Goal: Information Seeking & Learning: Learn about a topic

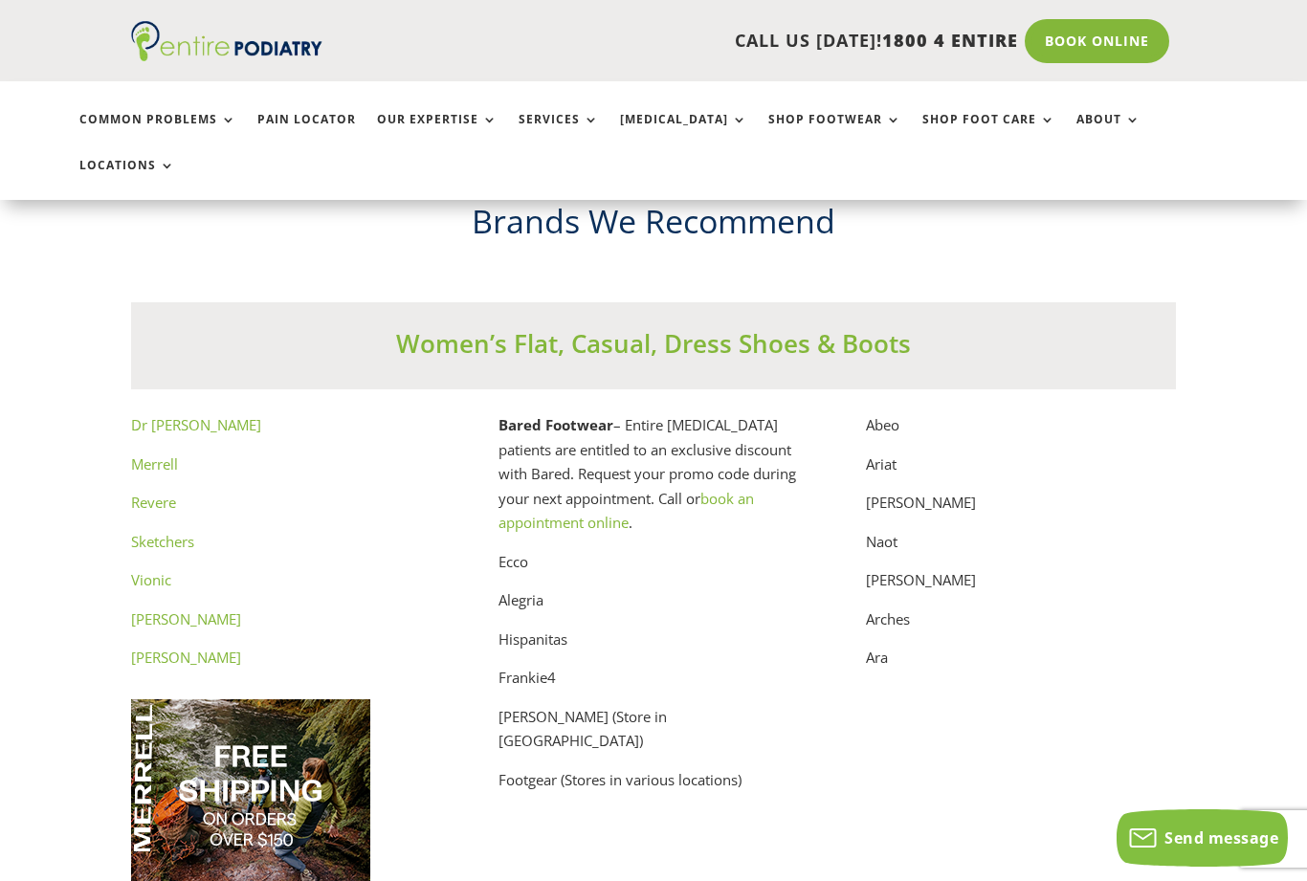
scroll to position [9522, 0]
click at [151, 571] on link "Vionic" at bounding box center [151, 580] width 40 height 19
click at [539, 666] on p "Frankie4" at bounding box center [653, 685] width 310 height 39
click at [536, 666] on p "Frankie4" at bounding box center [653, 685] width 310 height 39
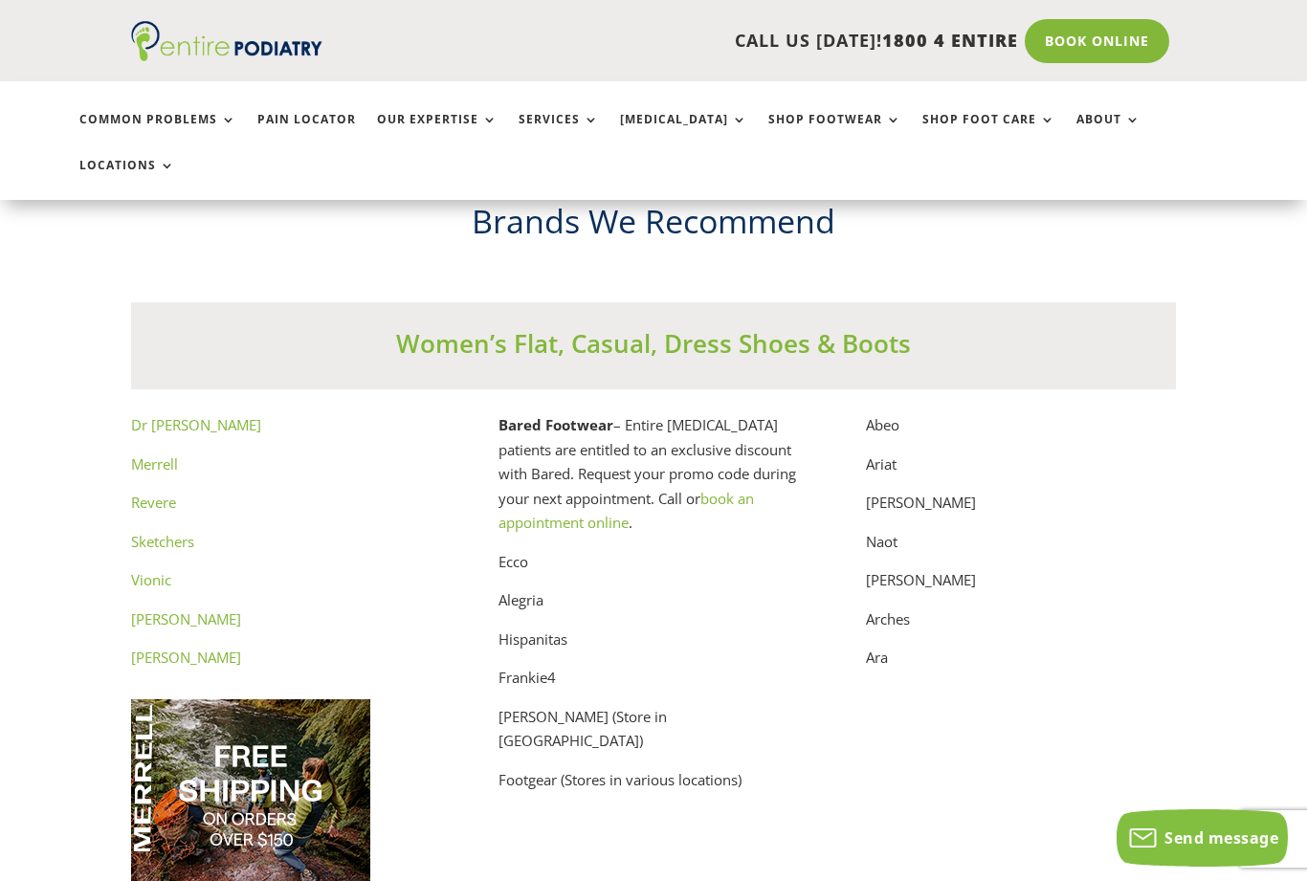
click at [540, 666] on p "Frankie4" at bounding box center [653, 685] width 310 height 39
click at [517, 666] on p "Frankie4" at bounding box center [653, 685] width 310 height 39
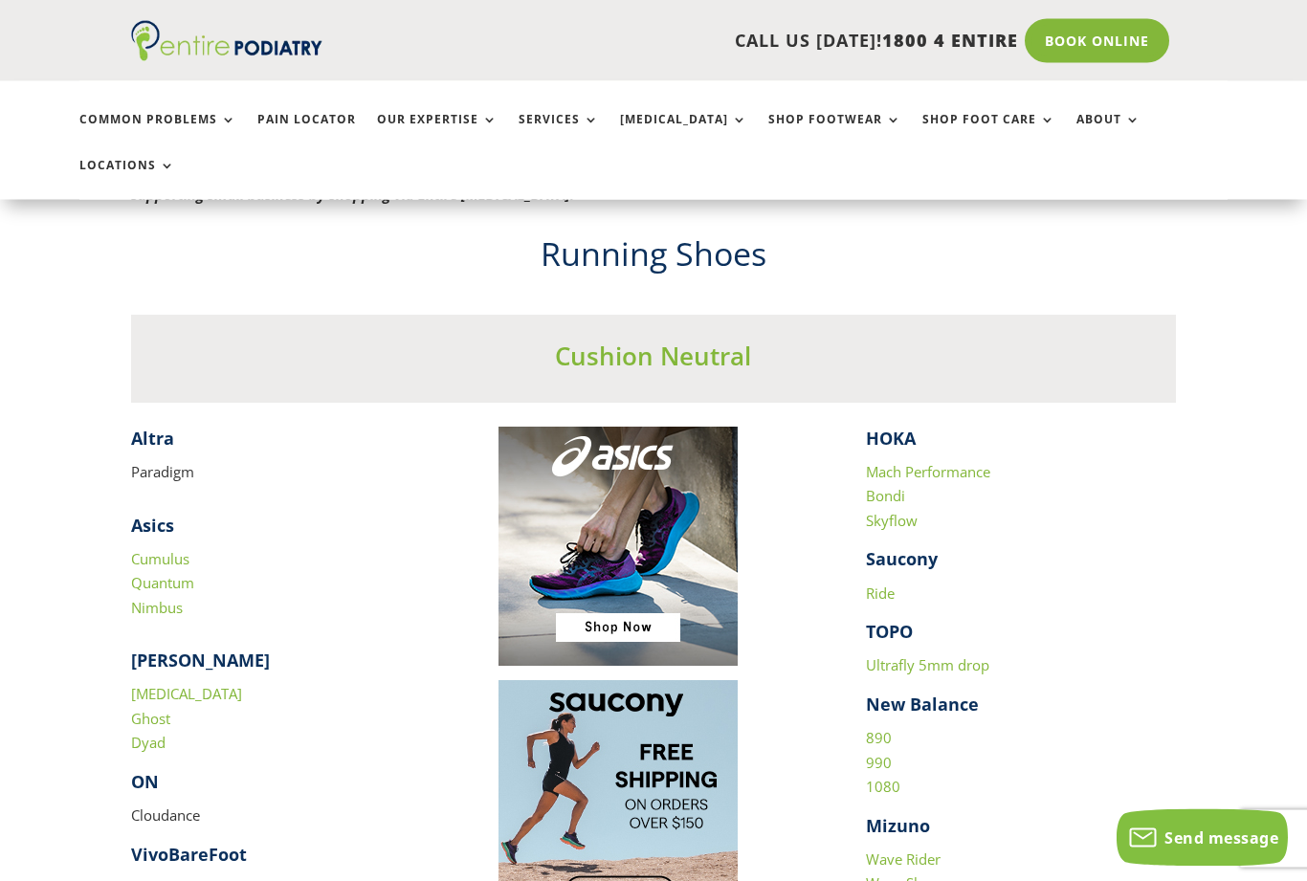
scroll to position [1634, 0]
click at [1164, 547] on h4 "Saucony" at bounding box center [1021, 563] width 310 height 33
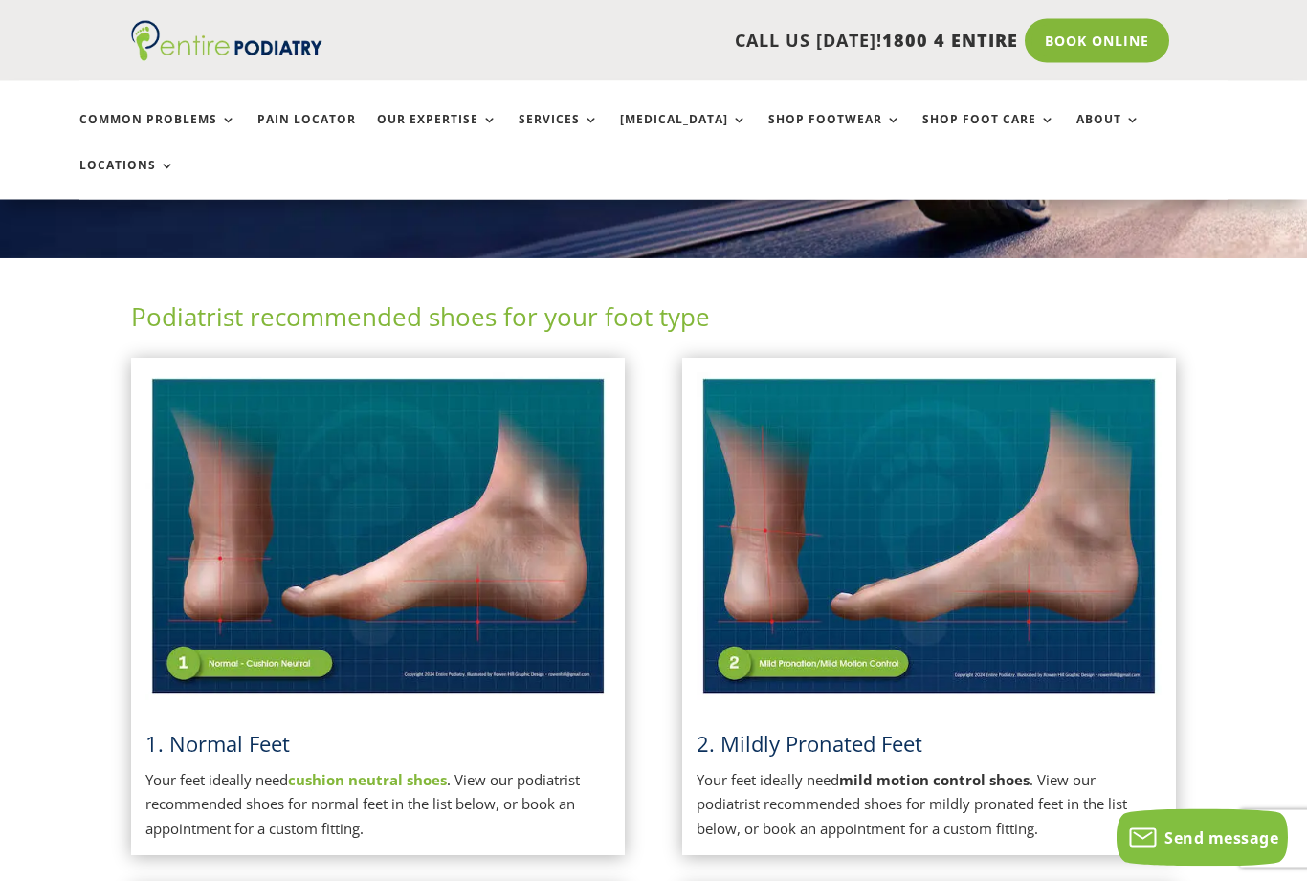
scroll to position [0, 0]
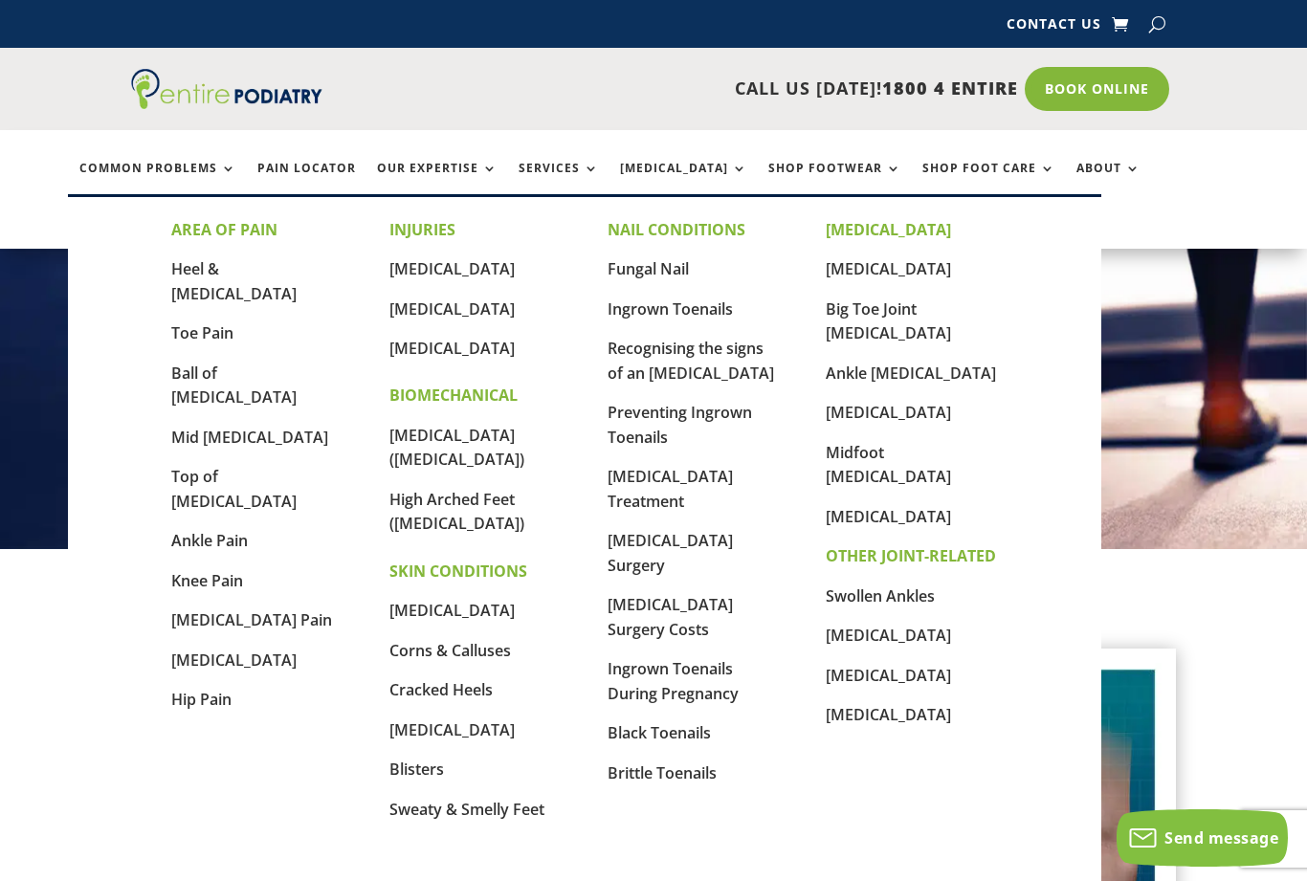
click at [280, 260] on link "Heel & [MEDICAL_DATA]" at bounding box center [233, 281] width 125 height 46
click at [247, 363] on link "Ball of [MEDICAL_DATA]" at bounding box center [233, 386] width 125 height 46
click at [914, 586] on link "Swollen Ankles" at bounding box center [880, 596] width 109 height 21
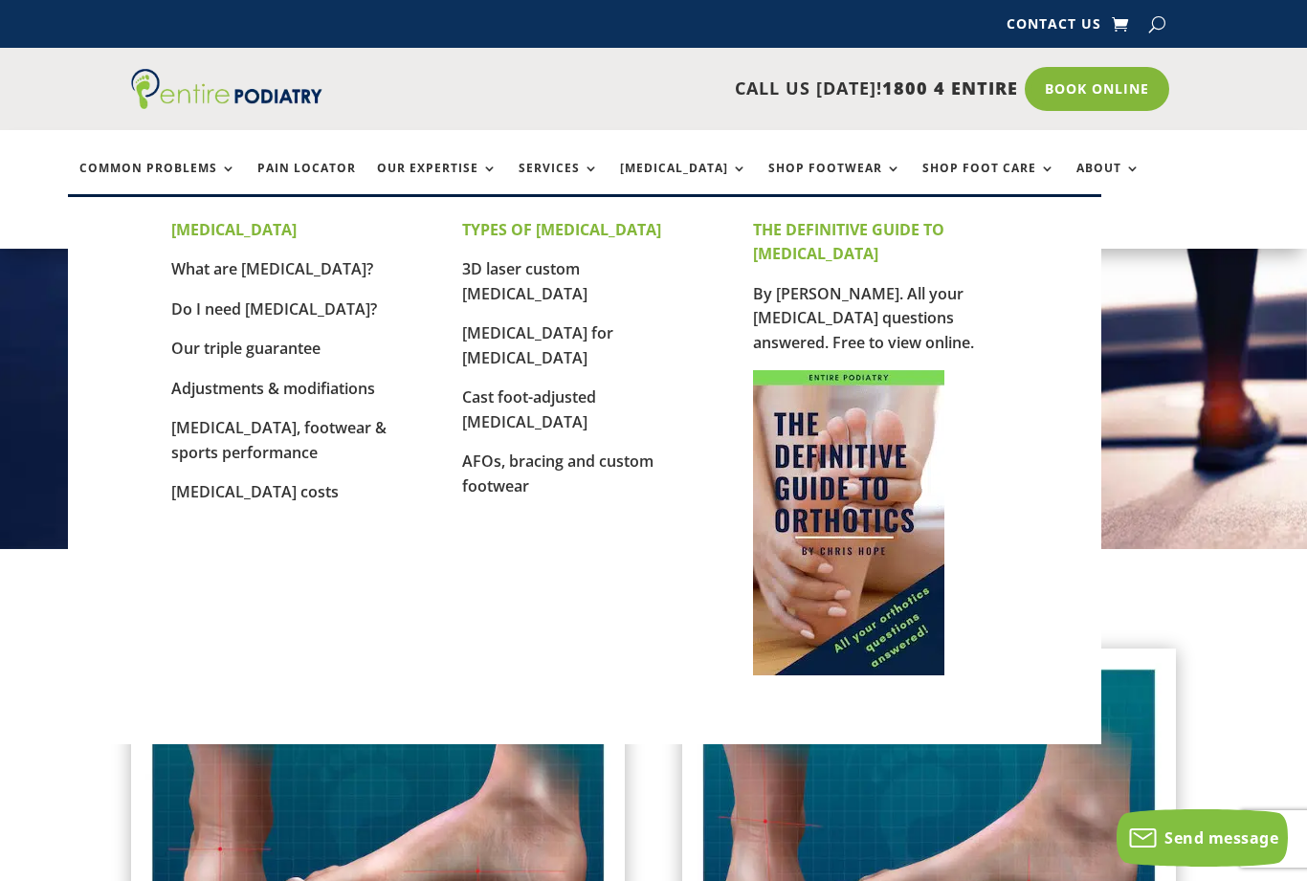
click at [258, 306] on link "Do I need [MEDICAL_DATA]?" at bounding box center [274, 309] width 206 height 21
click at [864, 4] on div "Contact Us Contact Us" at bounding box center [654, 24] width 1046 height 48
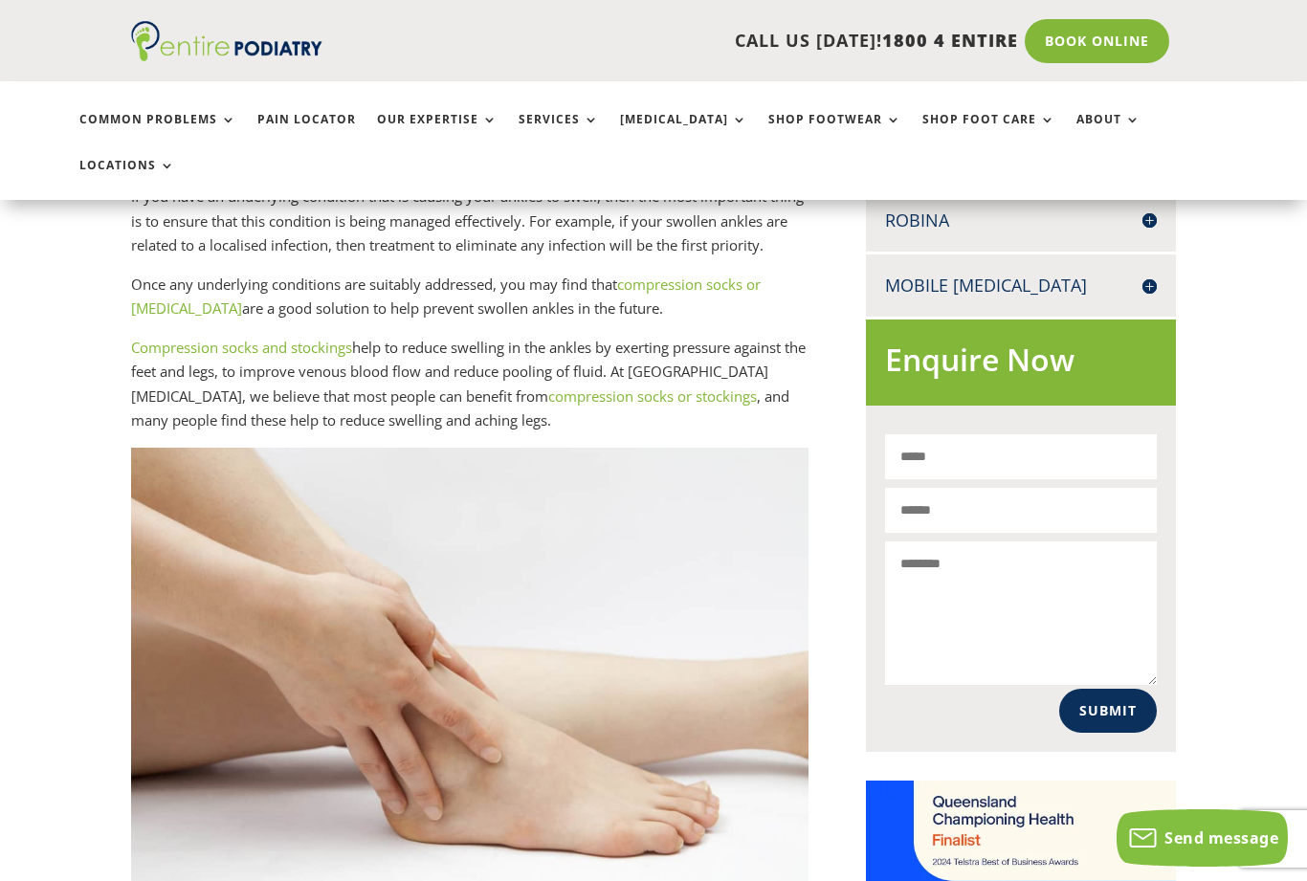
scroll to position [1015, 0]
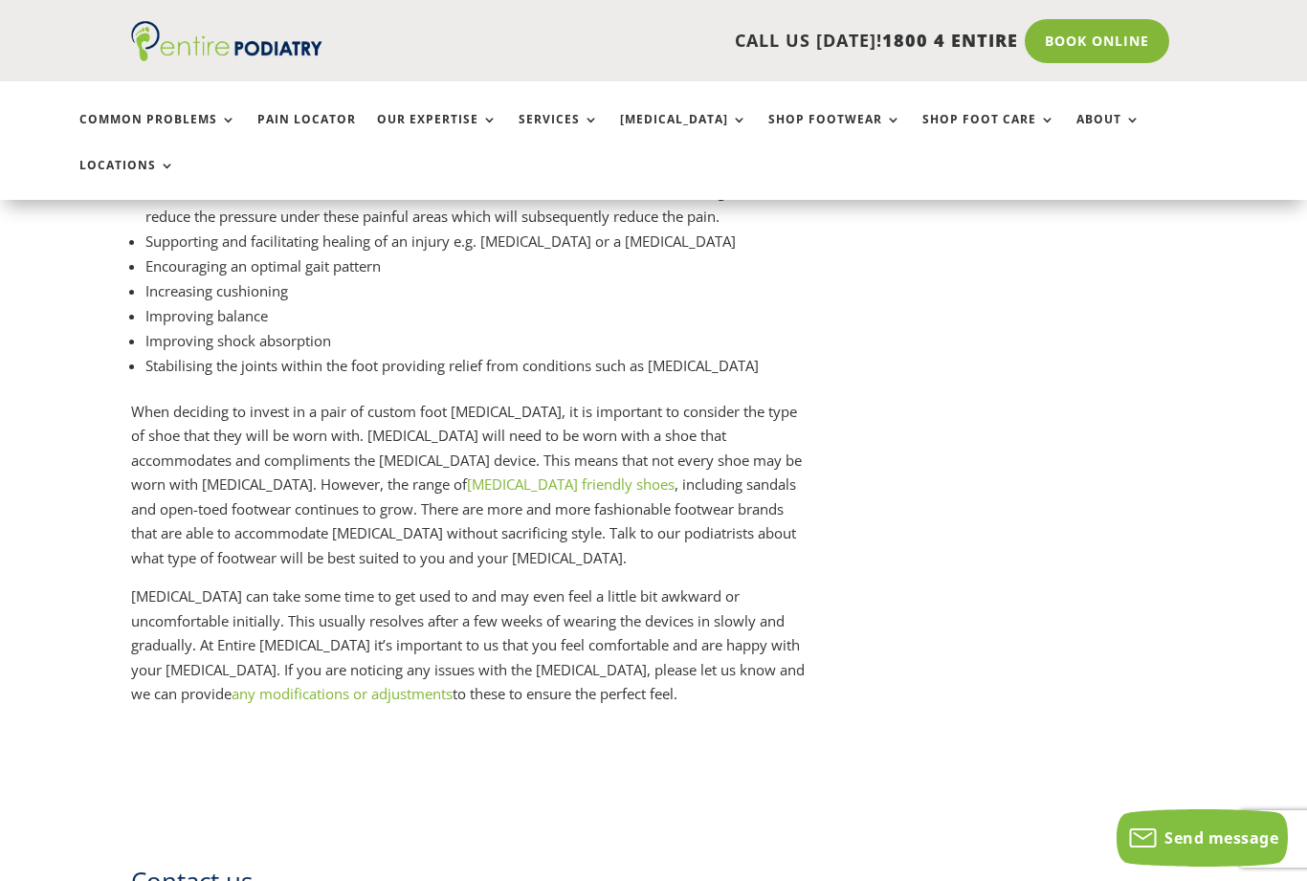
scroll to position [3071, 0]
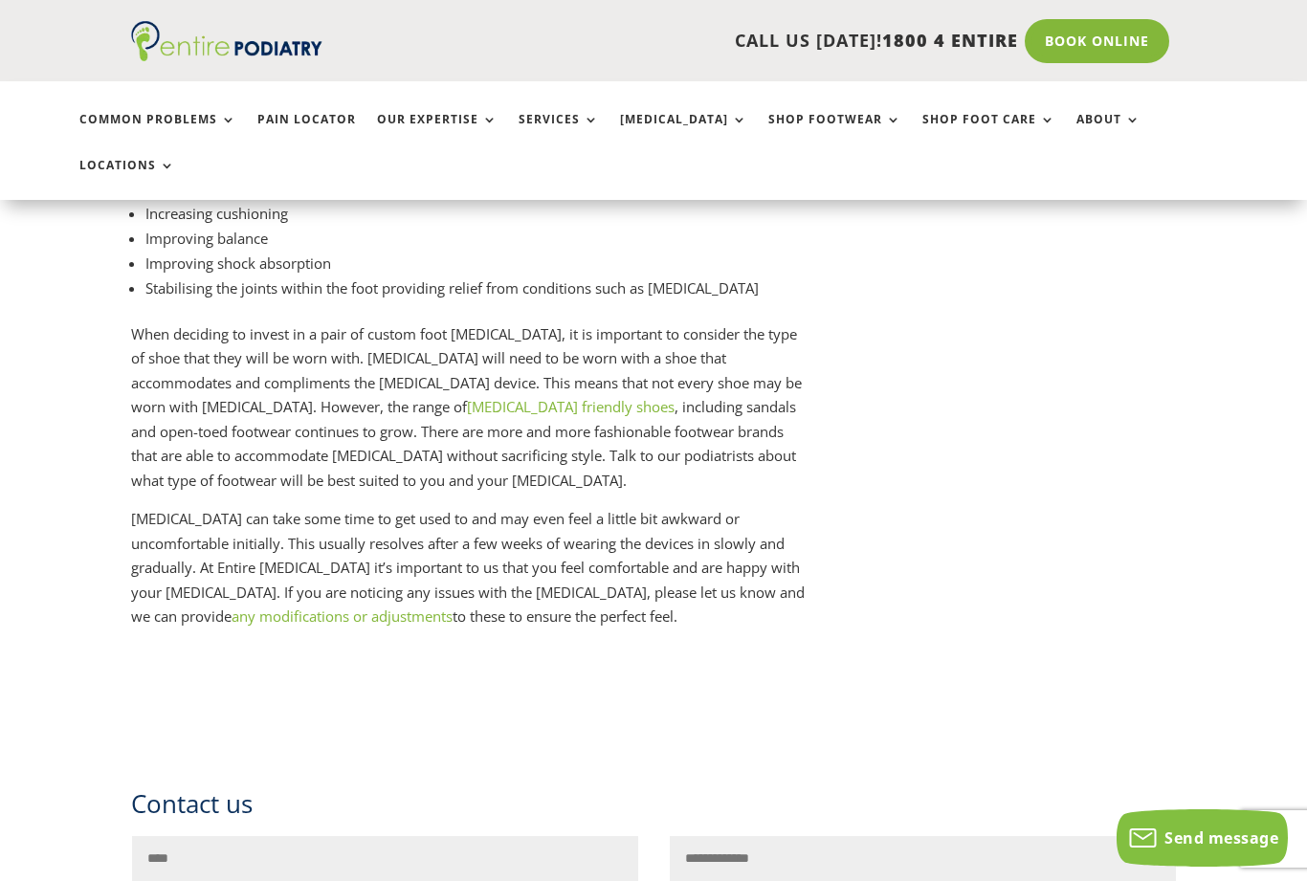
click at [232, 607] on link "any modifications or adjustments" at bounding box center [342, 616] width 221 height 19
